Goal: Information Seeking & Learning: Learn about a topic

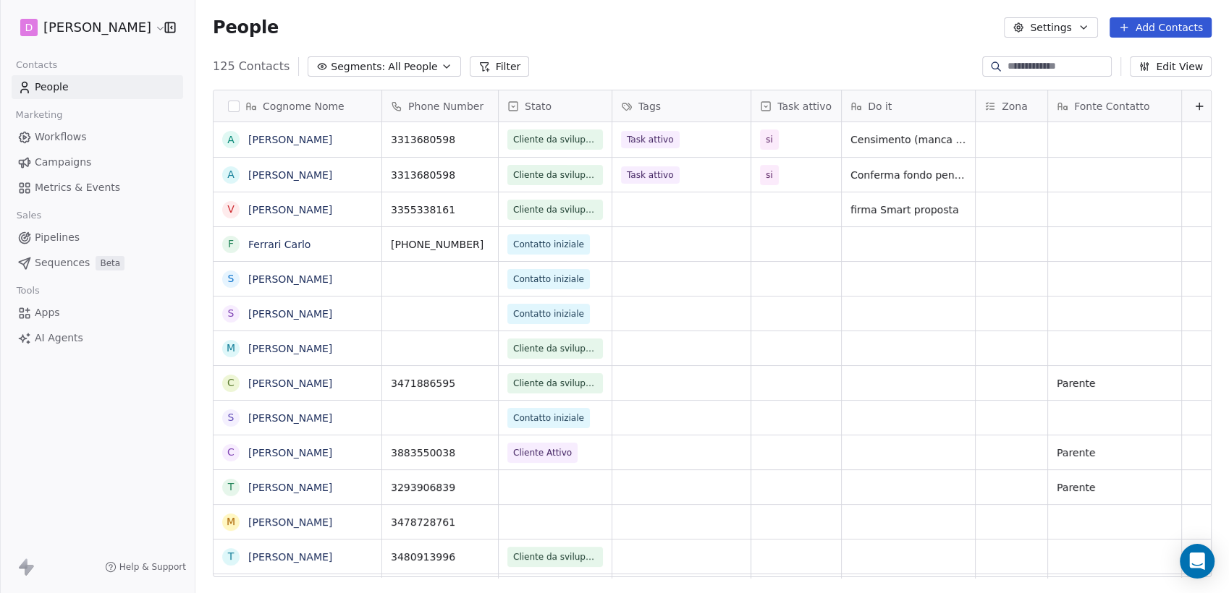
scroll to position [12, 13]
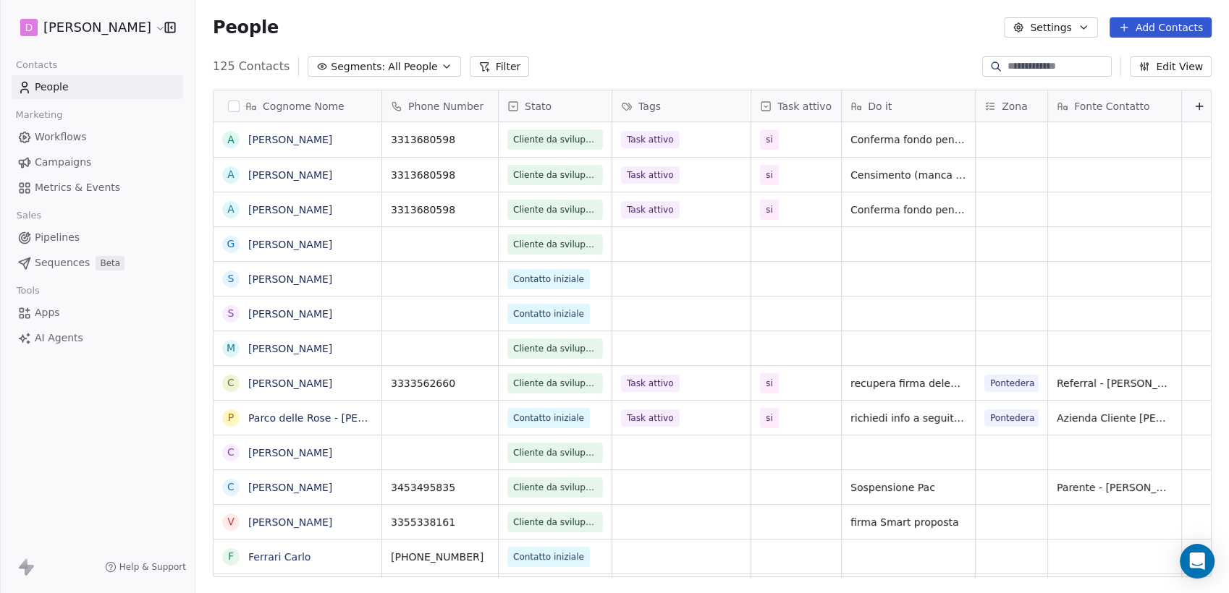
click at [1070, 71] on input at bounding box center [1057, 66] width 101 height 14
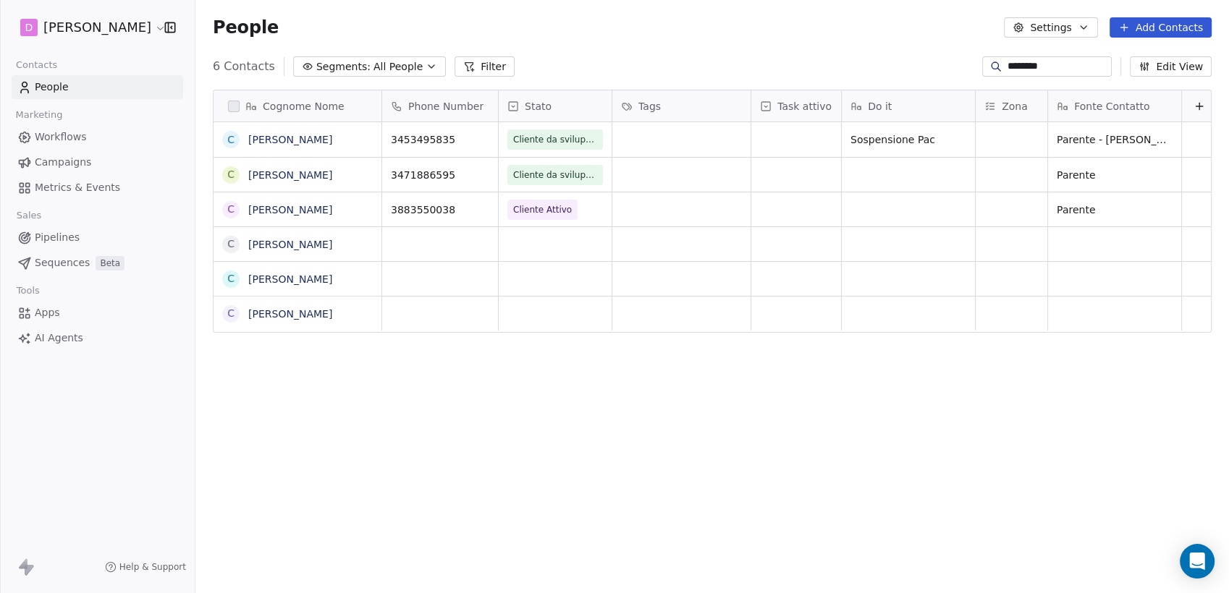
scroll to position [509, 1021]
type input "********"
click at [297, 176] on link "[PERSON_NAME]" at bounding box center [290, 175] width 84 height 12
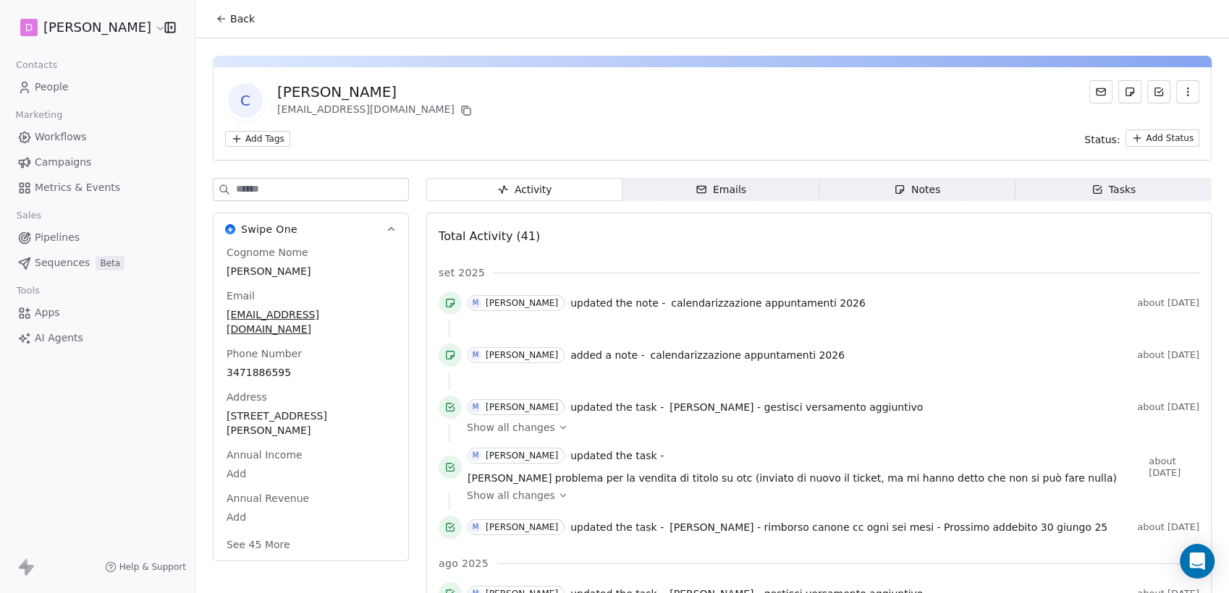
click at [936, 179] on span "Notes Notes" at bounding box center [917, 189] width 196 height 23
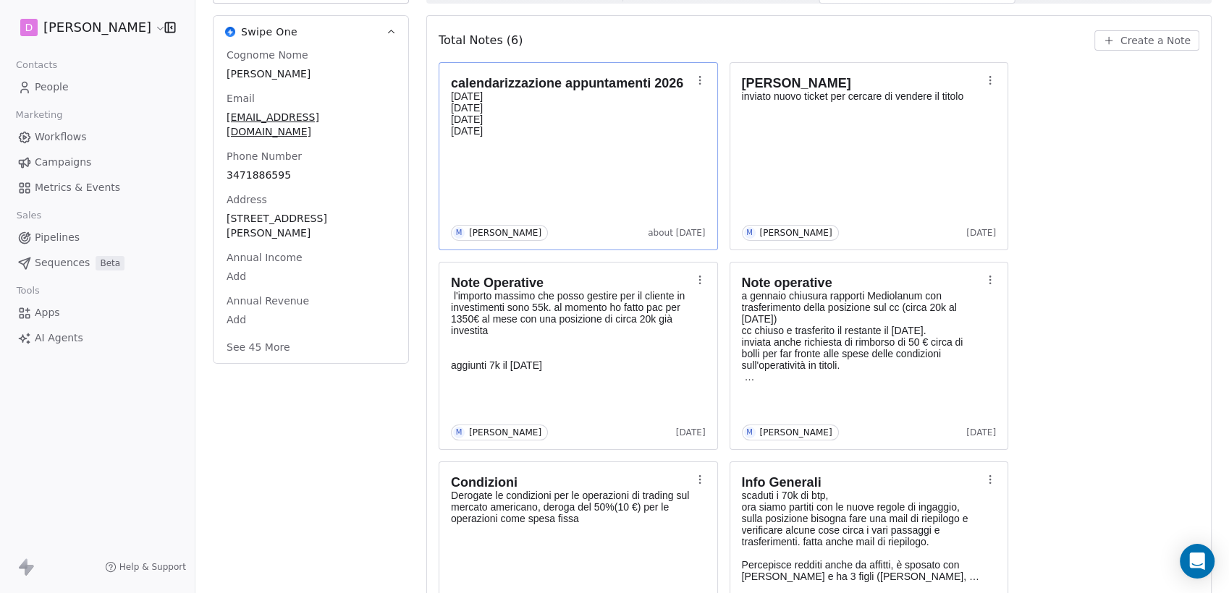
scroll to position [110, 0]
